Goal: Task Accomplishment & Management: Complete application form

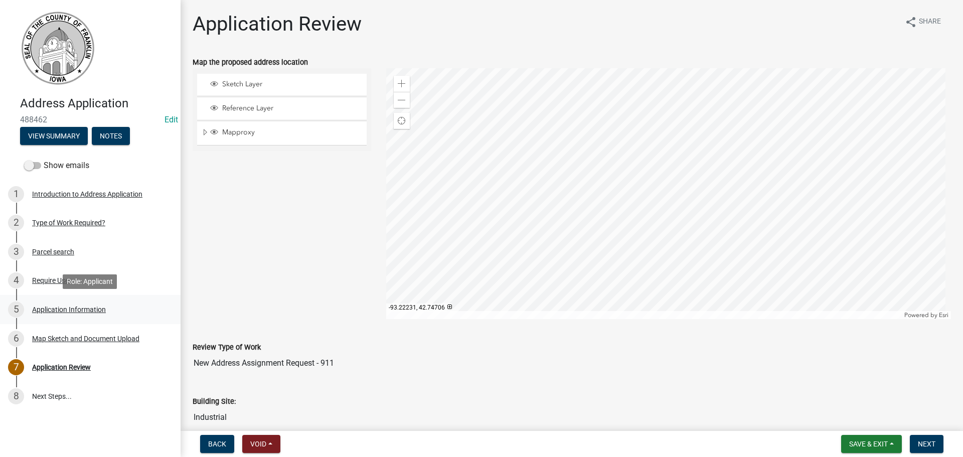
click at [49, 309] on div "Application Information" at bounding box center [69, 309] width 74 height 7
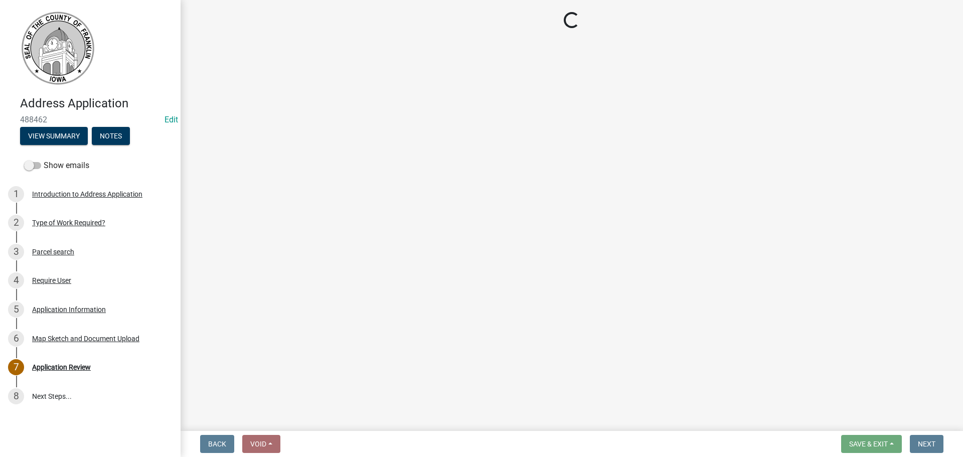
select select "b050000c-2e79-41e9-b020-8376697ce463"
select select "baa5195e-e1a0-449b-82c9-c5d171d6cf87"
select select "3174707a-0b9e-4f6d-b623-9a8eaa70f9fa"
select select "4c166b06-349f-4668-bbeb-8117c82ad81f"
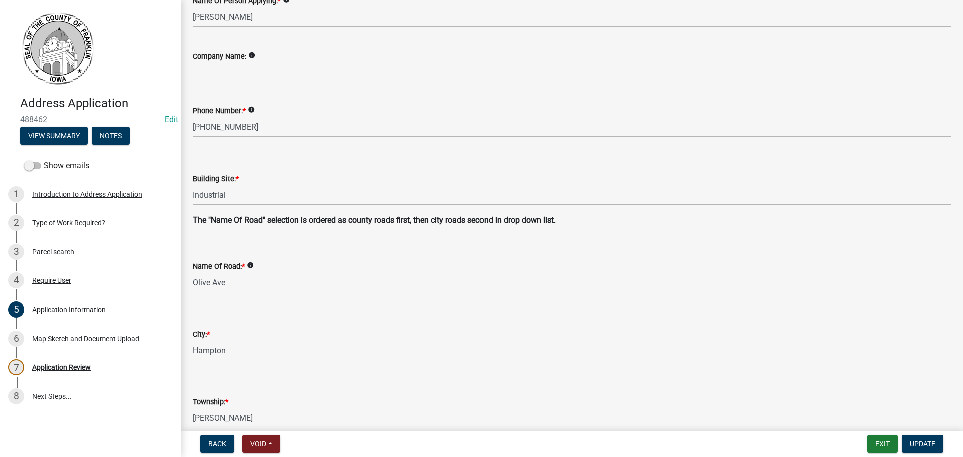
scroll to position [150, 0]
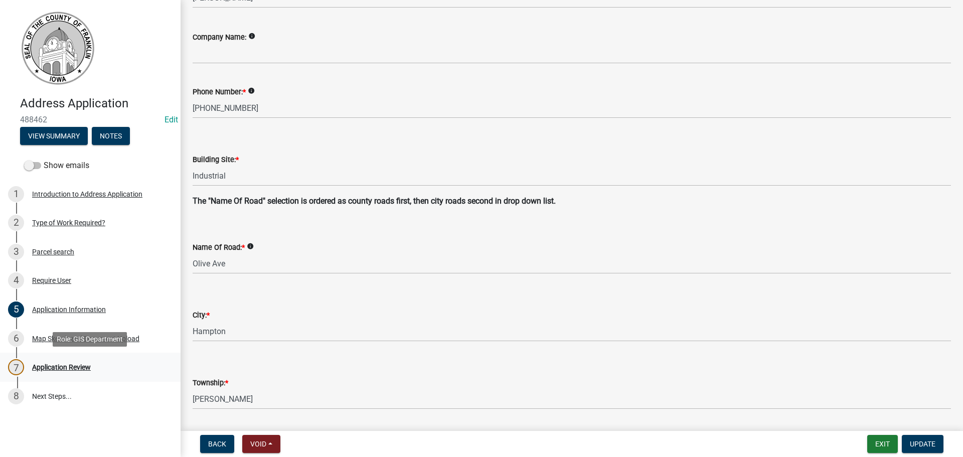
click at [45, 366] on div "Application Review" at bounding box center [61, 366] width 59 height 7
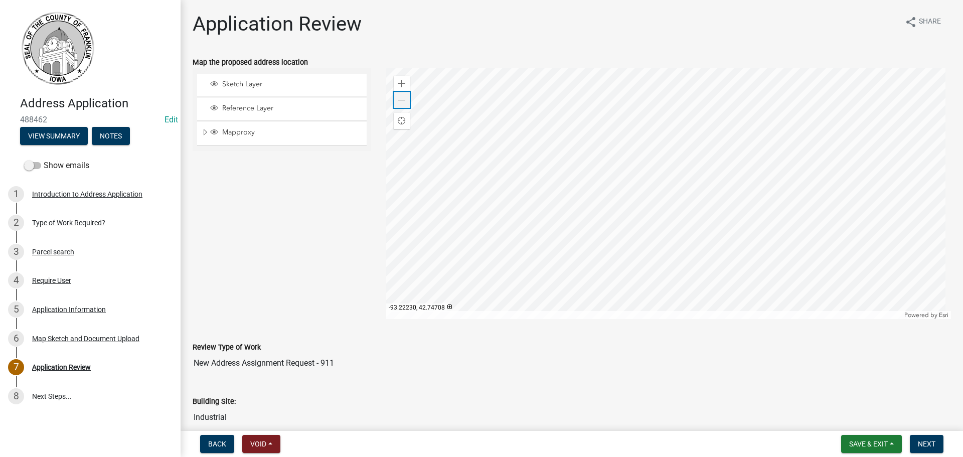
click at [398, 101] on span at bounding box center [402, 100] width 8 height 8
